Goal: Information Seeking & Learning: Learn about a topic

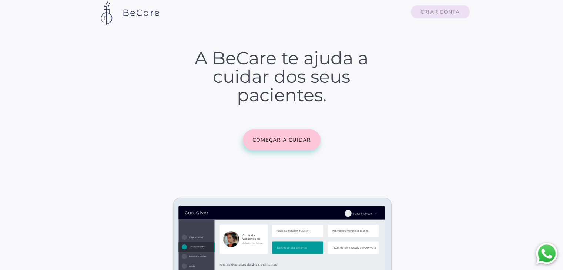
click at [0, 0] on slot "Criar conta" at bounding box center [0, 0] width 0 height 0
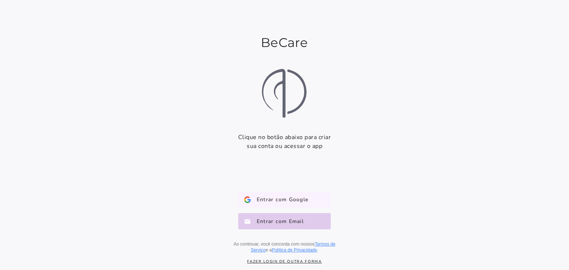
click at [293, 197] on span "Entrar com Google" at bounding box center [279, 199] width 57 height 7
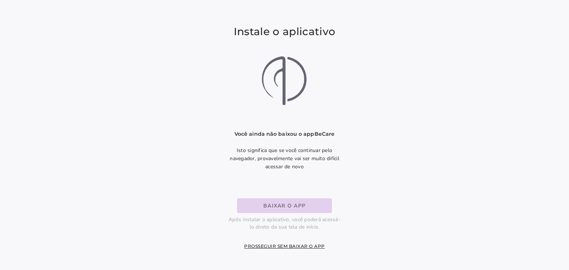
click at [0, 0] on slot "Baixar o app" at bounding box center [0, 0] width 0 height 0
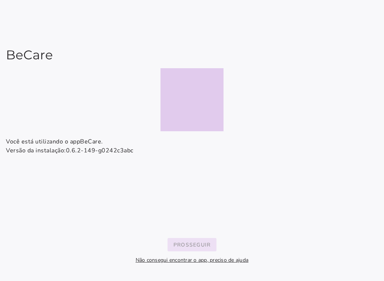
click at [0, 0] on slot "Prosseguir" at bounding box center [0, 0] width 0 height 0
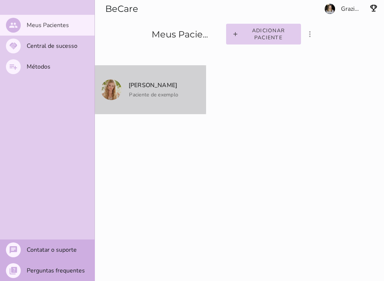
click at [167, 81] on p "[PERSON_NAME]" at bounding box center [152, 85] width 51 height 10
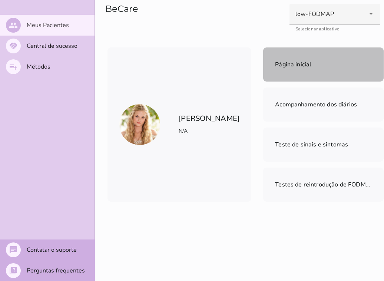
click at [275, 68] on span "Página inicial" at bounding box center [293, 64] width 36 height 8
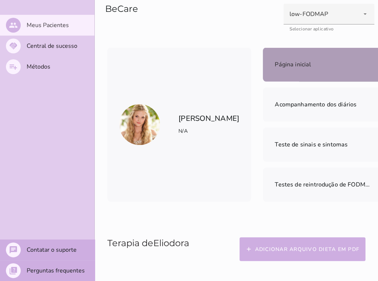
click at [275, 65] on span "Página inicial" at bounding box center [293, 64] width 36 height 8
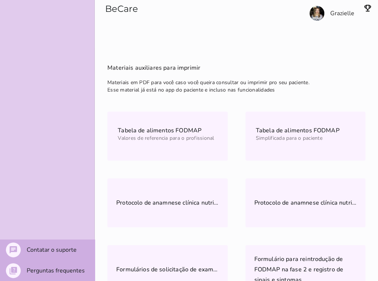
scroll to position [381, 0]
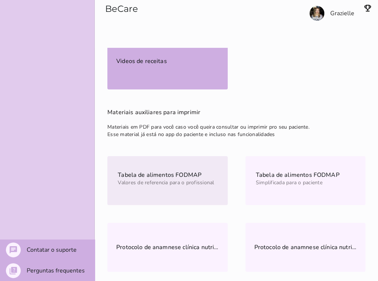
click at [154, 190] on mwc-list-item "Tabela de alimentos FODMAP Valores de referencia para o profissional" at bounding box center [167, 180] width 120 height 49
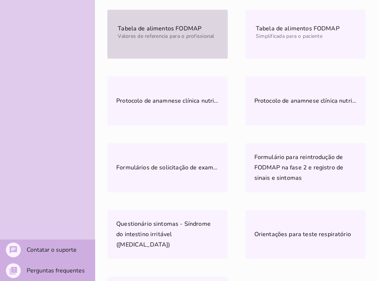
scroll to position [528, 0]
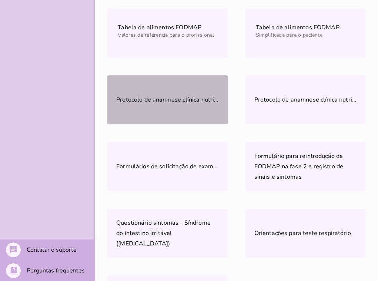
click at [169, 105] on mwc-list-item "Protocolo de anamnese clínica nutricional inicial" at bounding box center [167, 99] width 120 height 49
